Goal: Task Accomplishment & Management: Manage account settings

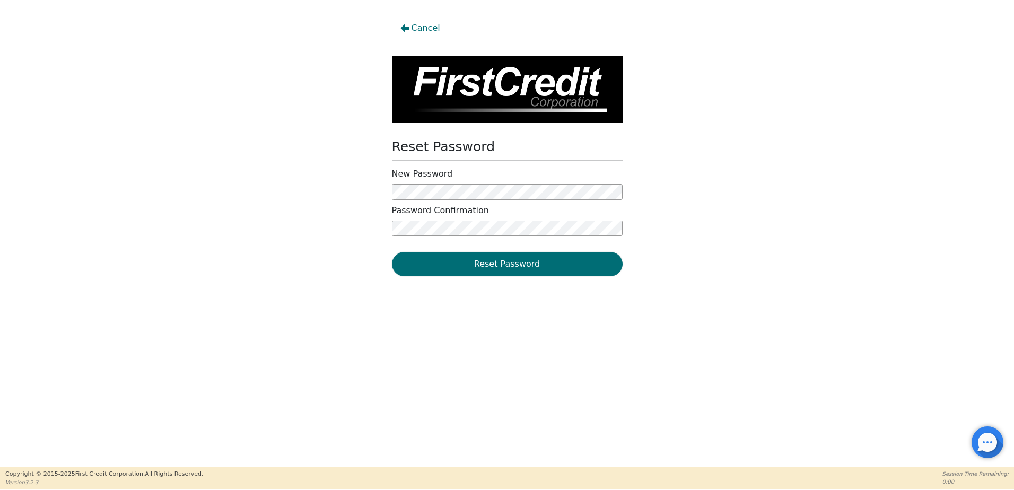
click at [611, 184] on div "New Password" at bounding box center [507, 184] width 231 height 31
click at [337, 194] on div "Cancel Reset Password New Password Password Confirmation Reset Password" at bounding box center [507, 147] width 1014 height 263
click at [480, 264] on button "Reset Password" at bounding box center [507, 264] width 231 height 24
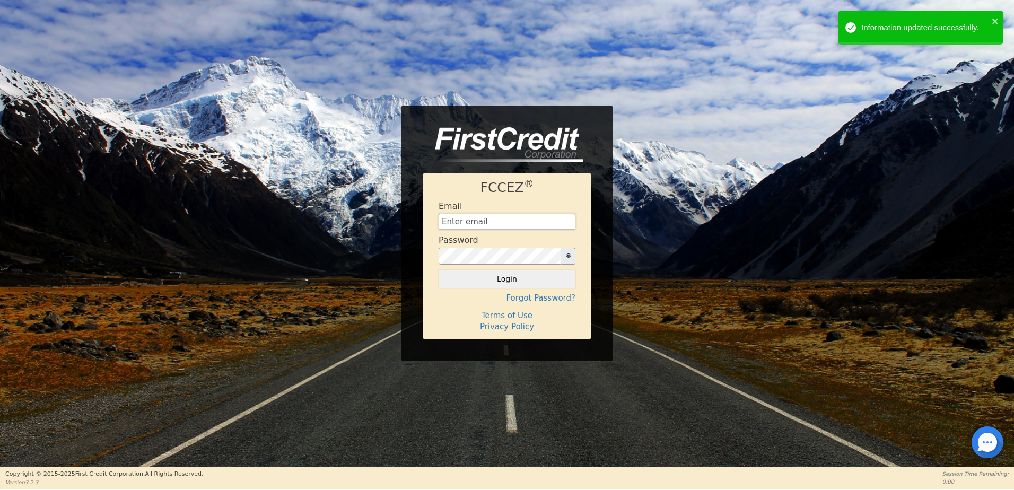
click at [467, 225] on input "text" at bounding box center [507, 222] width 137 height 16
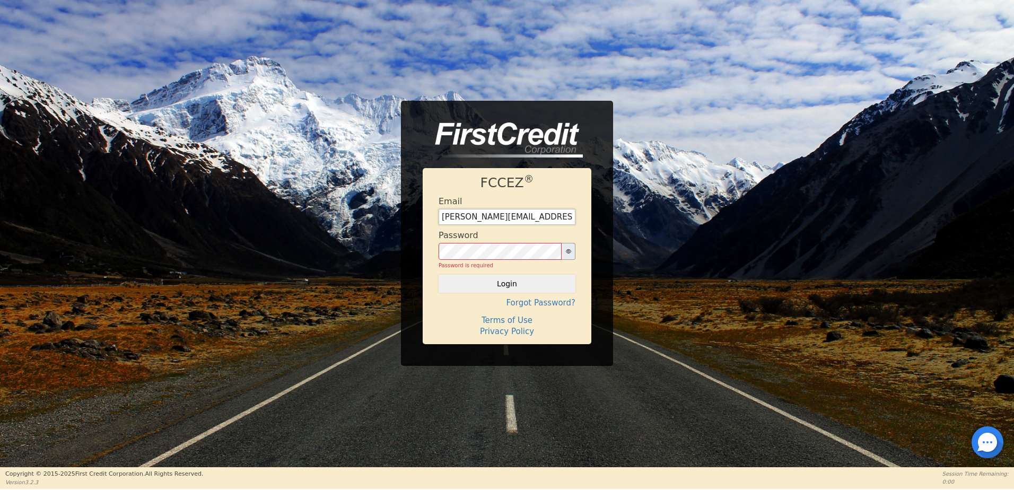
type input "[PERSON_NAME][EMAIL_ADDRESS][DOMAIN_NAME]"
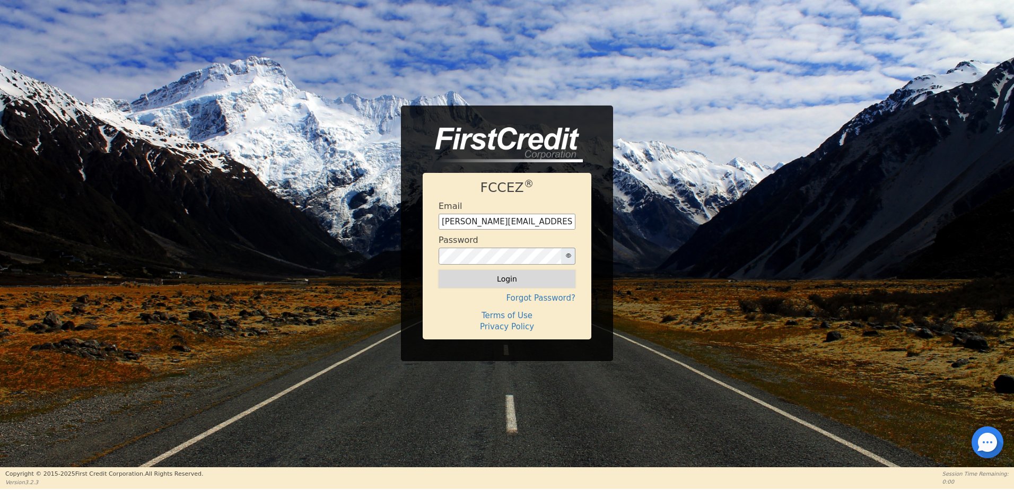
click at [527, 280] on button "Login" at bounding box center [507, 279] width 137 height 18
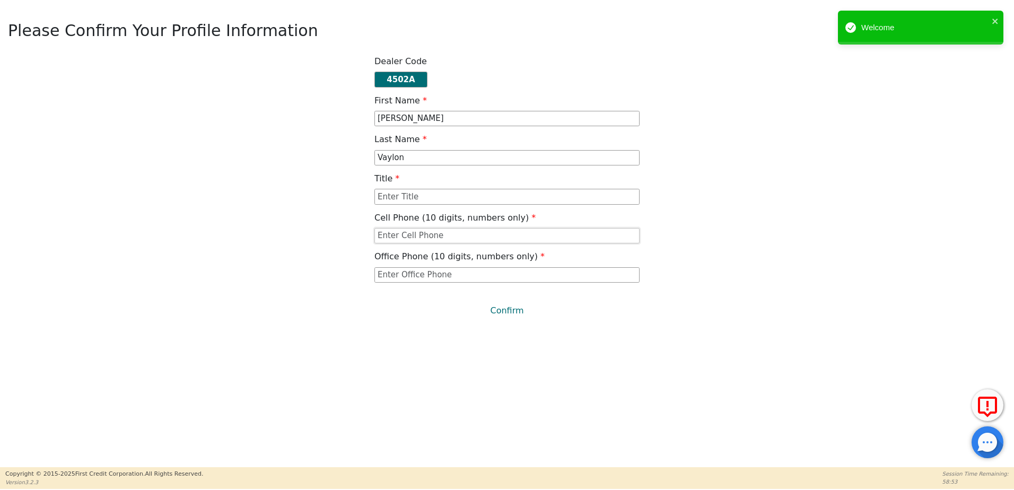
click at [438, 237] on input "text" at bounding box center [507, 236] width 265 height 16
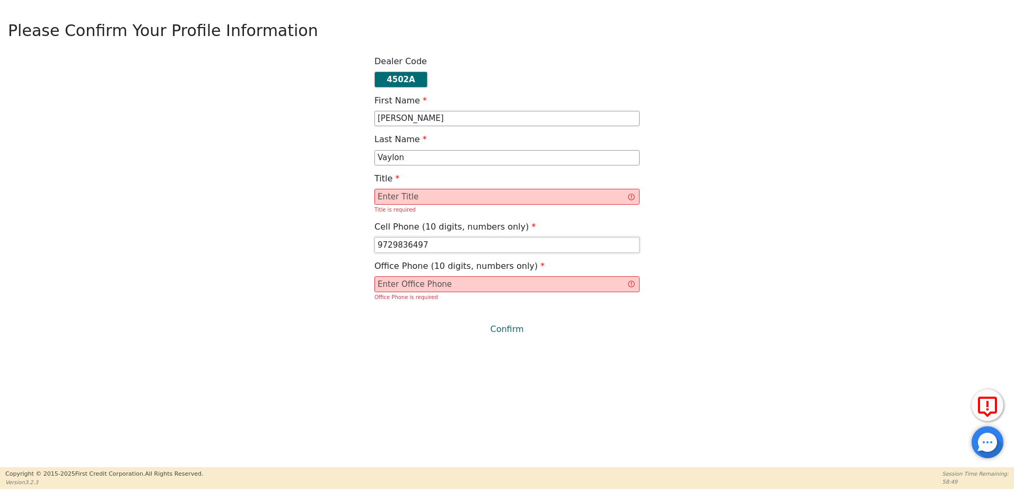
type input "9729836497"
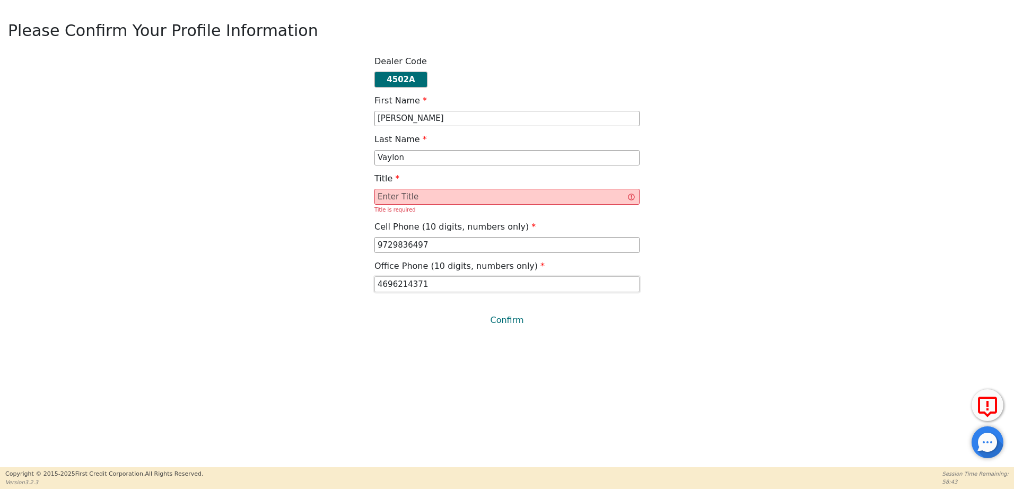
type input "4696214371"
click at [467, 191] on input "text" at bounding box center [507, 197] width 265 height 16
click at [494, 202] on input "text" at bounding box center [507, 197] width 265 height 16
click at [519, 196] on input "text" at bounding box center [507, 197] width 265 height 16
click at [438, 193] on input "text" at bounding box center [507, 197] width 265 height 16
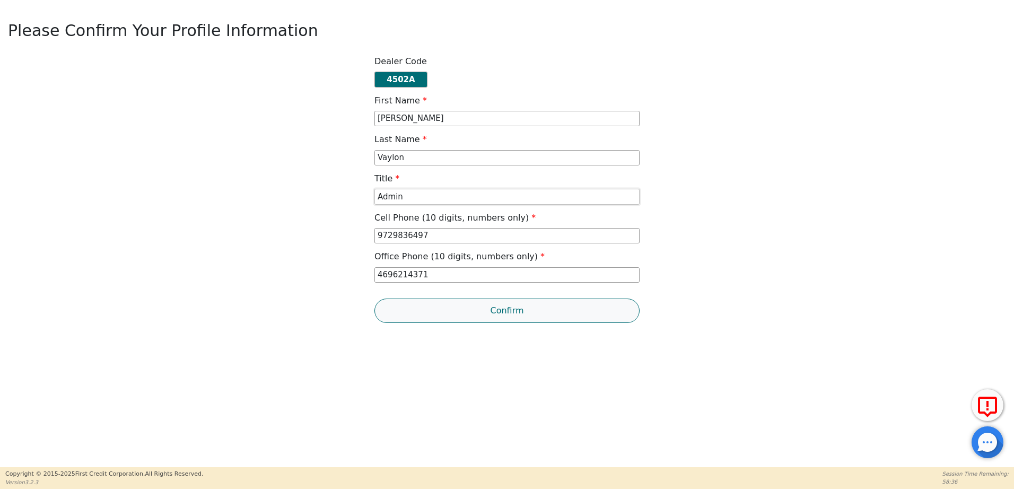
type input "Admin"
click at [493, 307] on button "Confirm" at bounding box center [507, 311] width 265 height 24
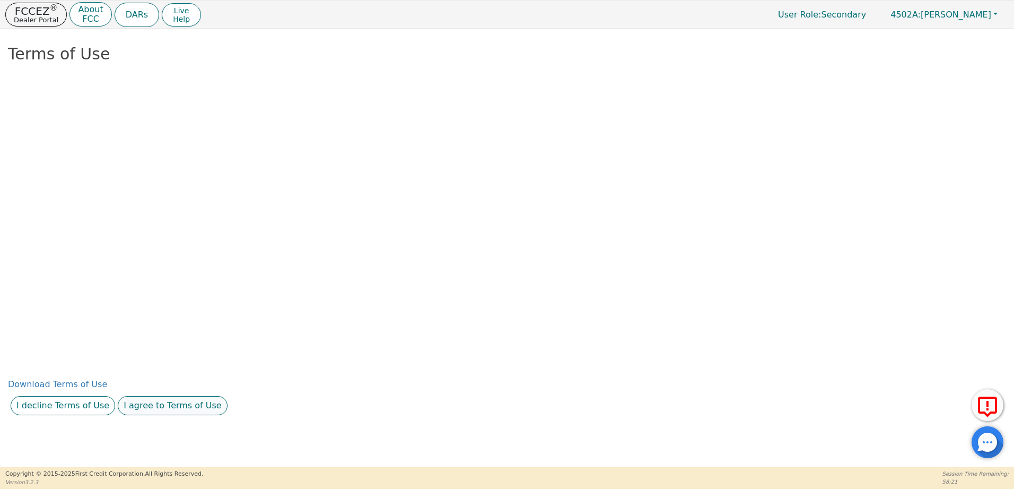
click at [187, 411] on button "I agree to Terms of Use" at bounding box center [173, 405] width 110 height 19
click at [221, 408] on button "I agree to this privacy policy" at bounding box center [207, 405] width 132 height 19
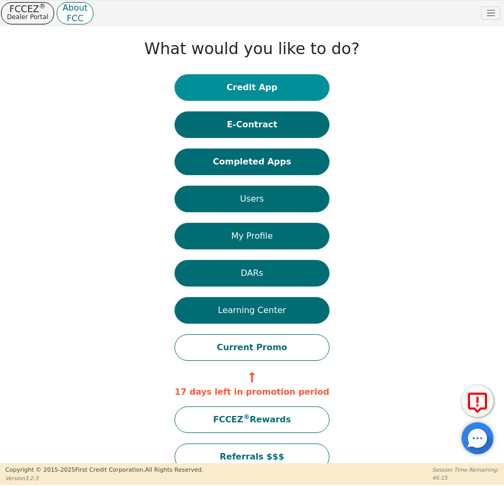
click at [264, 88] on button "Credit App" at bounding box center [252, 87] width 154 height 27
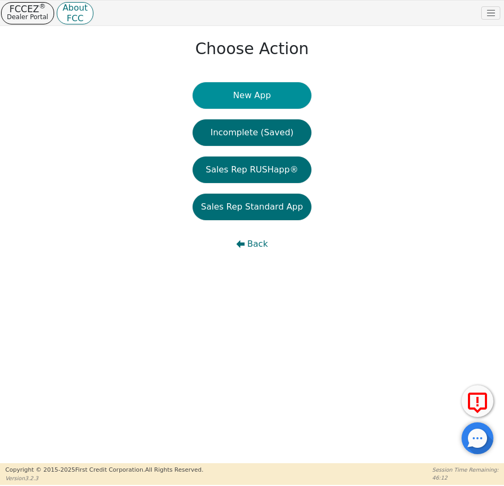
click at [260, 99] on button "New App" at bounding box center [252, 95] width 119 height 27
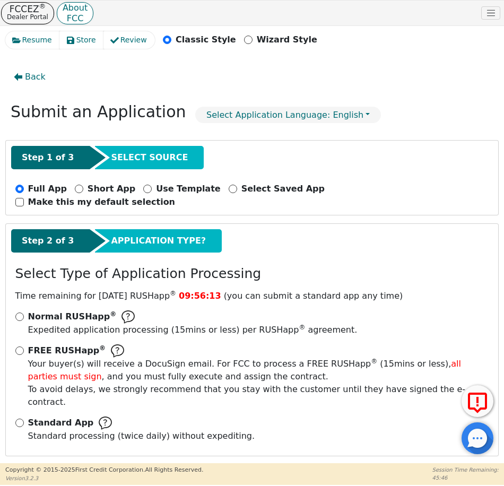
click at [99, 416] on img at bounding box center [105, 422] width 13 height 13
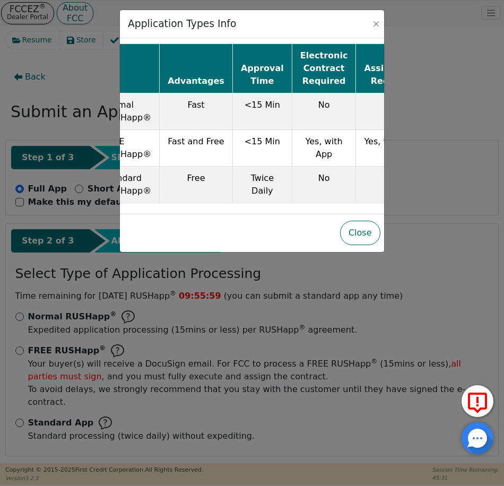
scroll to position [0, 42]
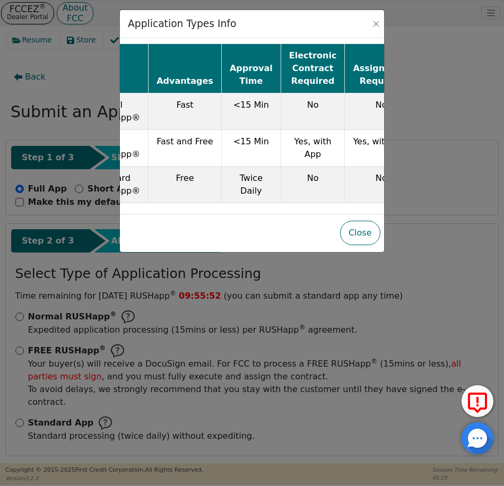
drag, startPoint x: 222, startPoint y: 217, endPoint x: 169, endPoint y: 216, distance: 53.1
click at [169, 216] on div "Application Types Info Advantages Approval Time Electronic Contract Required As…" at bounding box center [251, 131] width 265 height 243
click at [240, 213] on div "Advantages Approval Time Electronic Contract Required Assignment Required Norma…" at bounding box center [252, 126] width 264 height 176
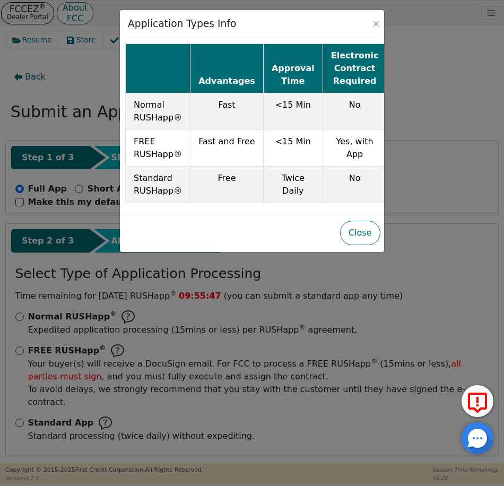
click at [40, 333] on div "Application Types Info Advantages Approval Time Electronic Contract Required As…" at bounding box center [252, 243] width 504 height 486
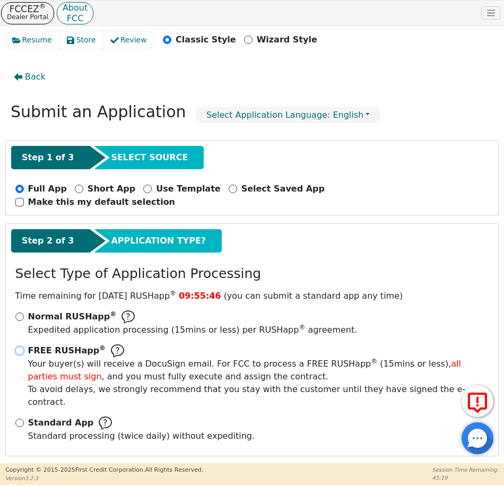
click at [22, 346] on input "FREE RUSHapp ® Your buyer(s) will receive a DocuSign email. For FCC to process …" at bounding box center [19, 350] width 8 height 8
radio input "true"
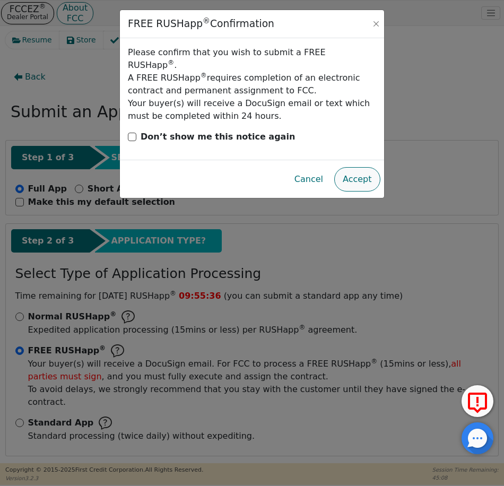
click at [355, 167] on button "Accept" at bounding box center [357, 179] width 46 height 24
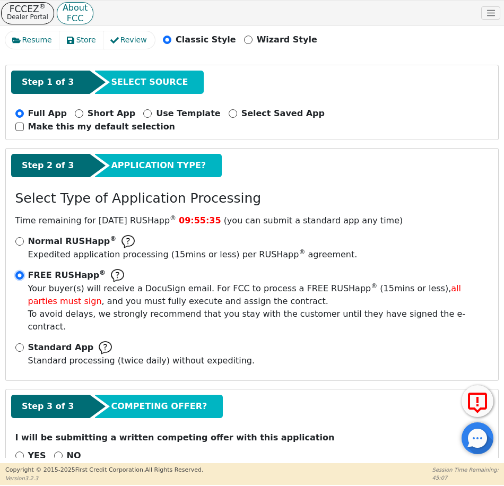
scroll to position [76, 0]
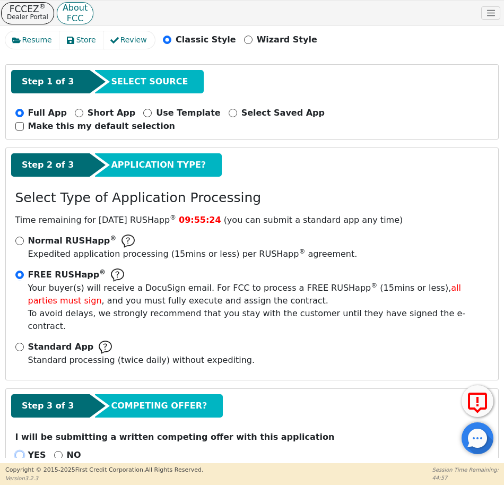
click at [21, 451] on input "YES" at bounding box center [19, 455] width 8 height 8
radio input "true"
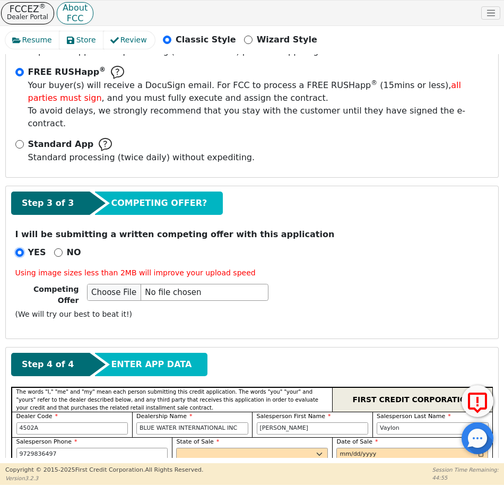
scroll to position [288, 0]
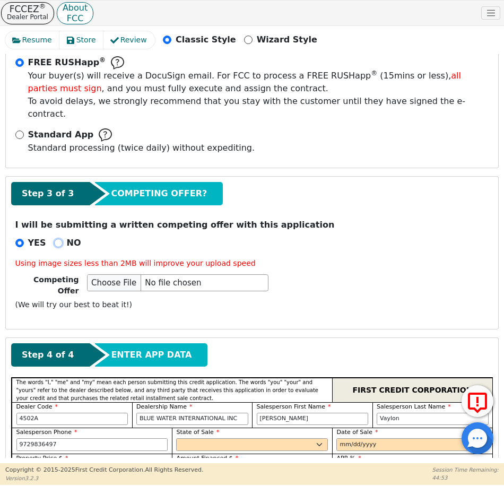
click at [55, 239] on input "NO" at bounding box center [58, 243] width 8 height 8
radio input "true"
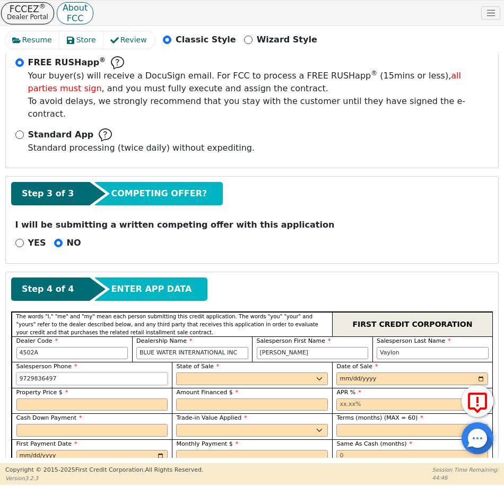
click at [55, 372] on input "9729836497" at bounding box center [92, 378] width 152 height 13
click at [57, 372] on input "9729836497" at bounding box center [92, 378] width 152 height 13
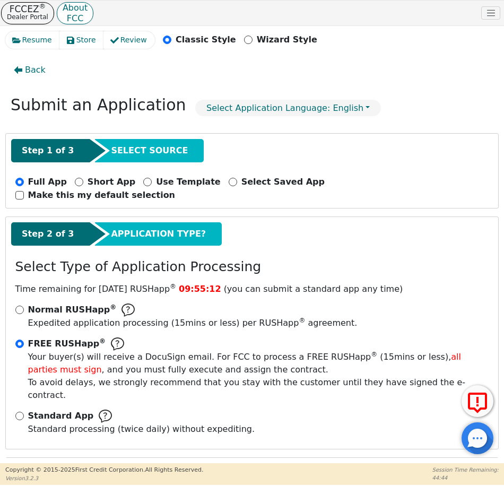
scroll to position [0, 0]
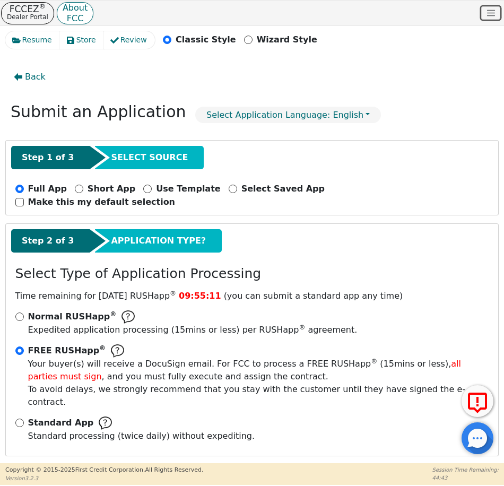
type input "[PHONE_NUMBER]"
click at [484, 18] on button "Toggle navigation" at bounding box center [490, 13] width 19 height 14
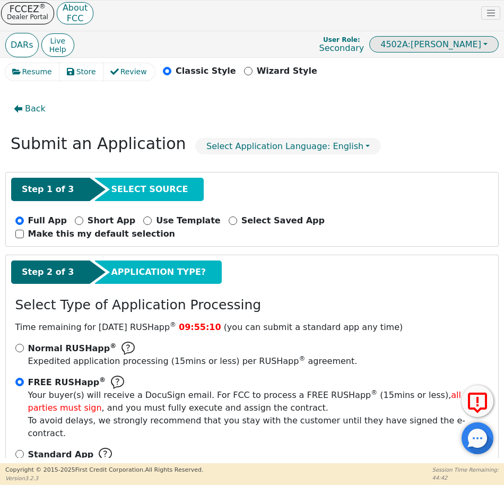
click at [455, 42] on span "4502A: [PERSON_NAME]" at bounding box center [430, 44] width 101 height 10
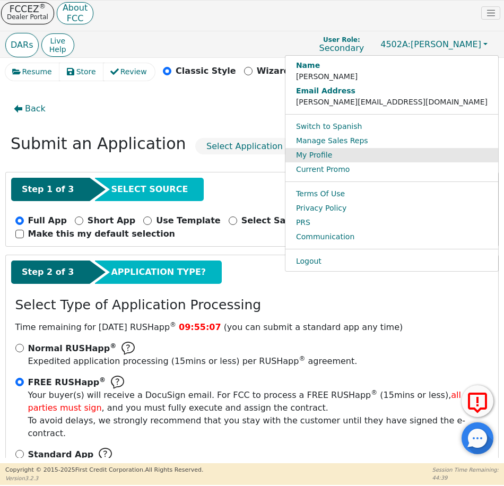
click at [410, 154] on link "My Profile" at bounding box center [391, 155] width 213 height 14
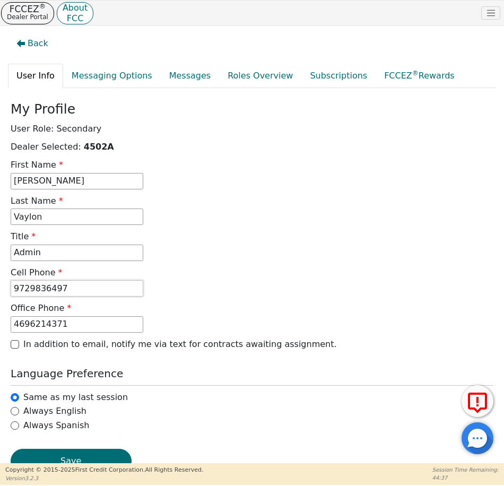
drag, startPoint x: 75, startPoint y: 288, endPoint x: 308, endPoint y: 217, distance: 244.0
click at [0, 286] on html "FCCEZ ® Dealer Portal About FCC Dealer: 4502A User Role : Secondary 4502A: [PER…" at bounding box center [252, 242] width 504 height 485
click at [99, 291] on input "9729836497" at bounding box center [77, 288] width 133 height 16
click at [100, 291] on input "9729836497" at bounding box center [77, 288] width 133 height 16
click at [101, 291] on input "9729836497" at bounding box center [77, 288] width 133 height 16
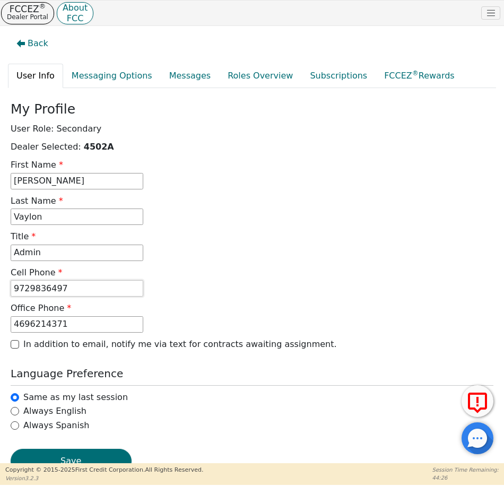
drag, startPoint x: 131, startPoint y: 291, endPoint x: 7, endPoint y: 274, distance: 124.8
click at [7, 274] on div "Cell Phone [PHONE_NUMBER]" at bounding box center [252, 281] width 491 height 31
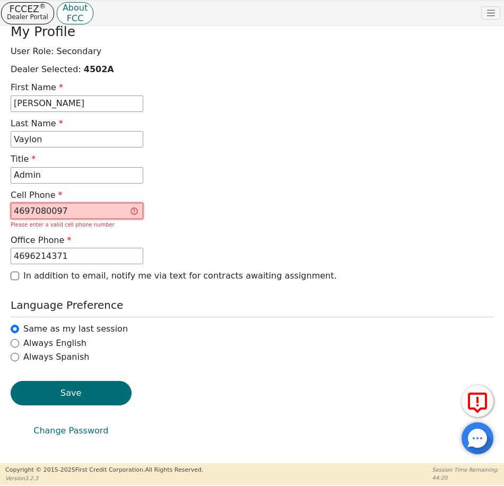
scroll to position [79, 0]
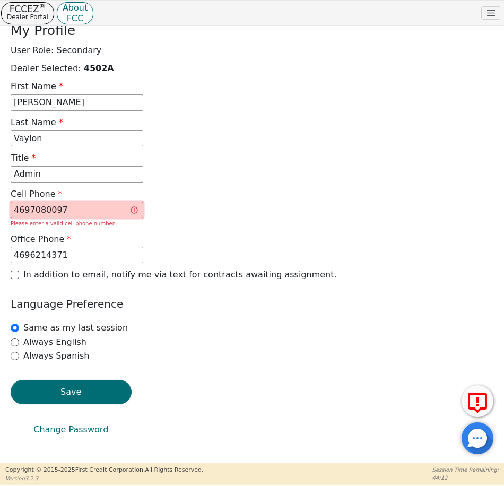
type input "4697080097"
click at [237, 278] on p "In addition to email, notify me via text for contracts awaiting assignment." at bounding box center [180, 274] width 314 height 13
click at [19, 278] on input "In addition to email, notify me via text for contracts awaiting assignment." at bounding box center [15, 275] width 8 height 8
click at [239, 279] on p "In addition to email, notify me via text for contracts awaiting assignment." at bounding box center [180, 274] width 314 height 13
click at [152, 273] on p "In addition to email, notify me via text for contracts awaiting assignment." at bounding box center [180, 274] width 314 height 13
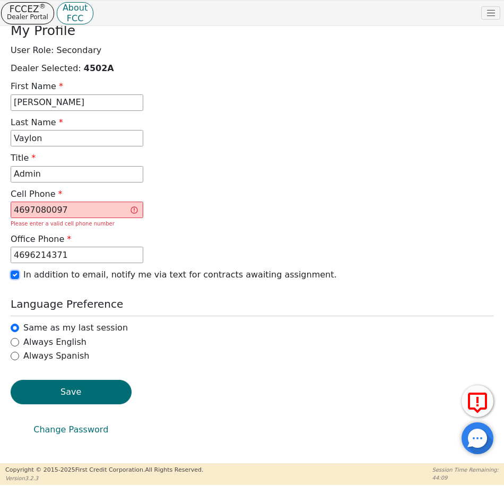
click at [19, 273] on input "In addition to email, notify me via text for contracts awaiting assignment." at bounding box center [15, 275] width 8 height 8
checkbox input "false"
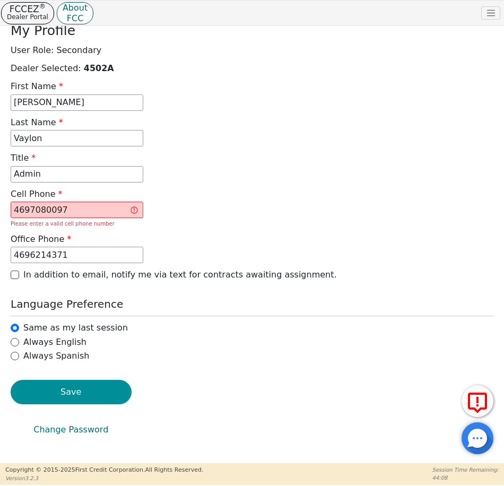
click at [91, 400] on button "Save" at bounding box center [71, 392] width 121 height 24
